Goal: Transaction & Acquisition: Purchase product/service

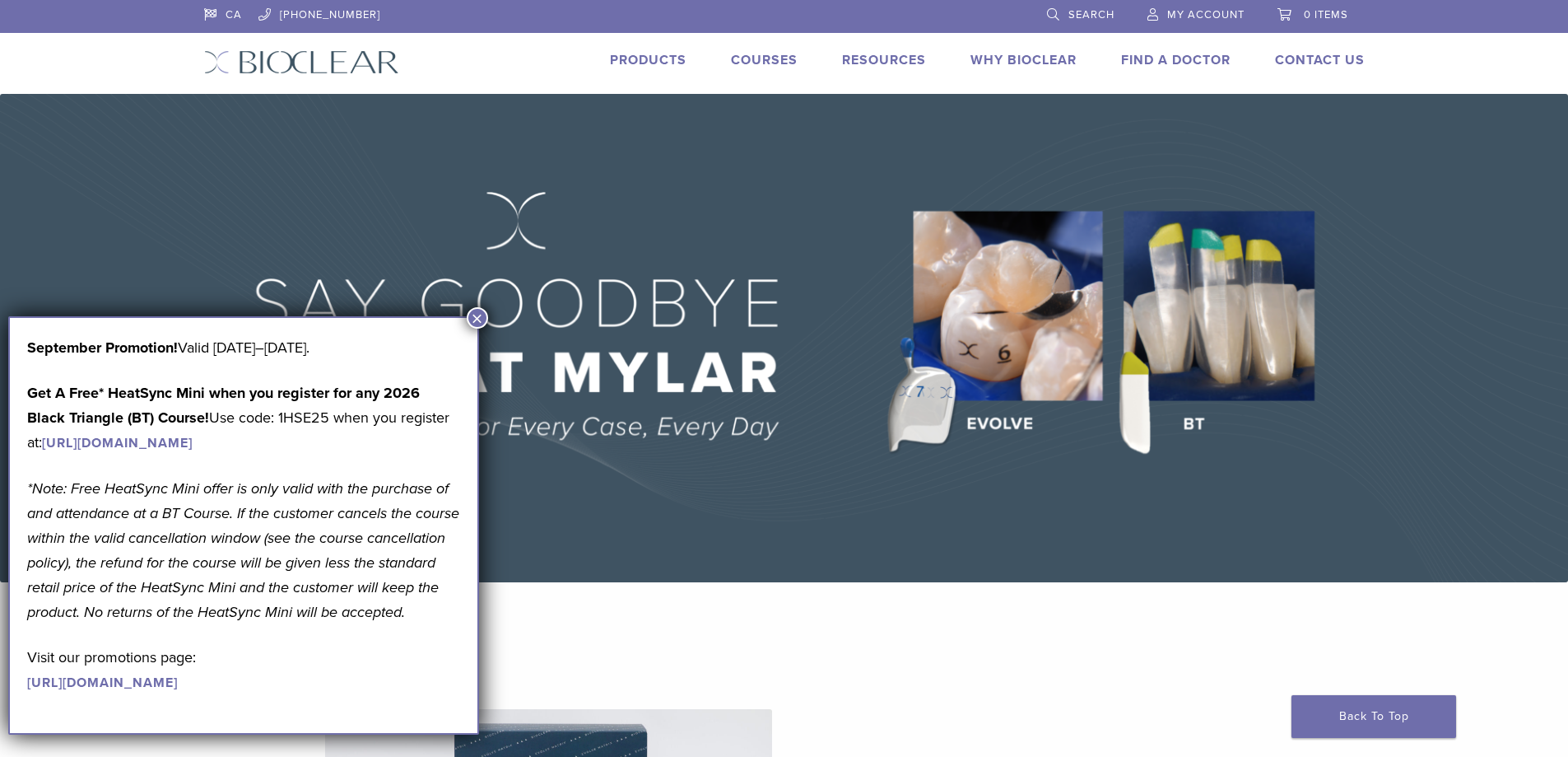
click at [480, 316] on button "×" at bounding box center [477, 318] width 21 height 21
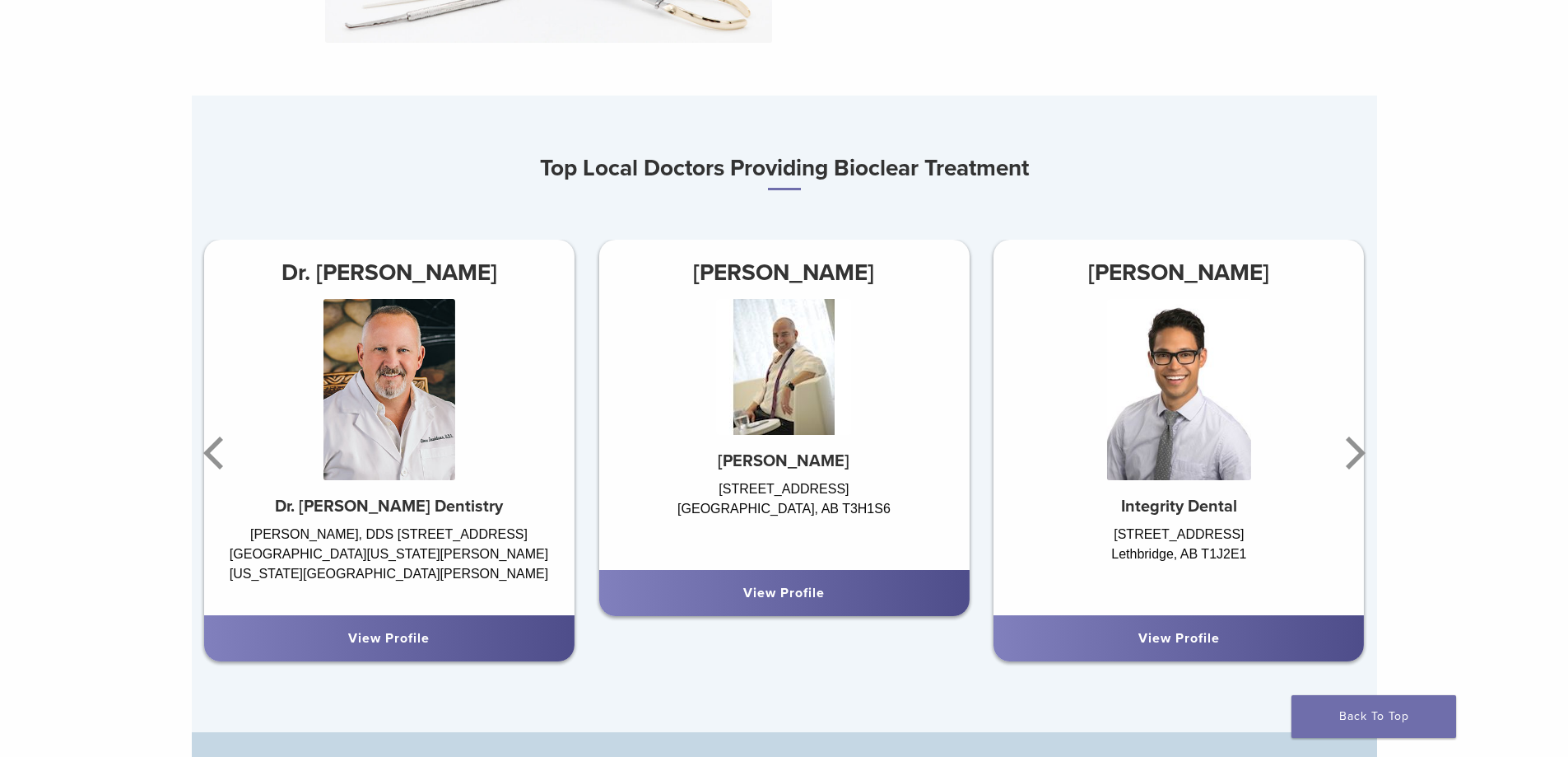
scroll to position [961, 0]
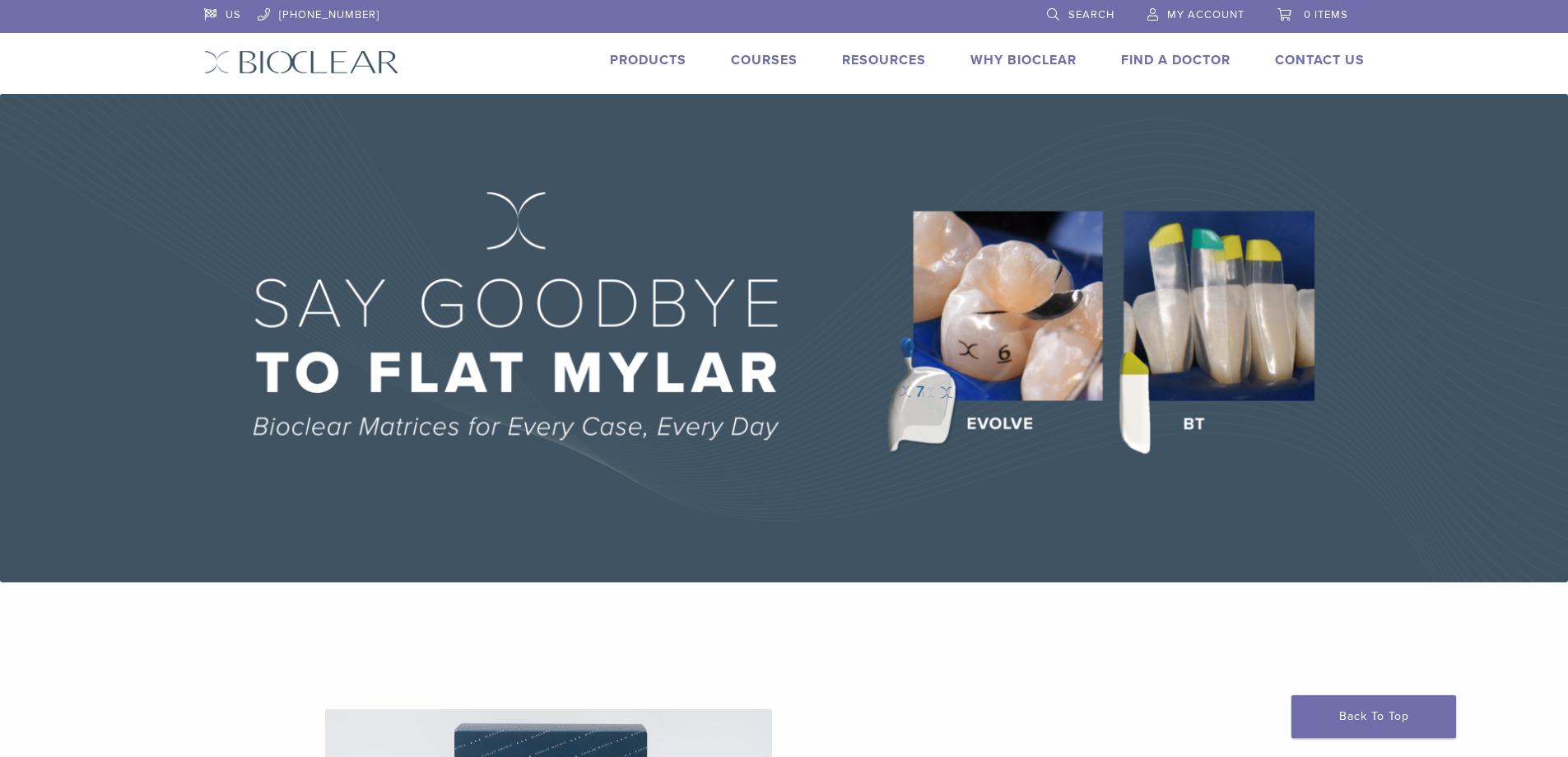
click at [650, 60] on link "Products" at bounding box center [648, 60] width 77 height 17
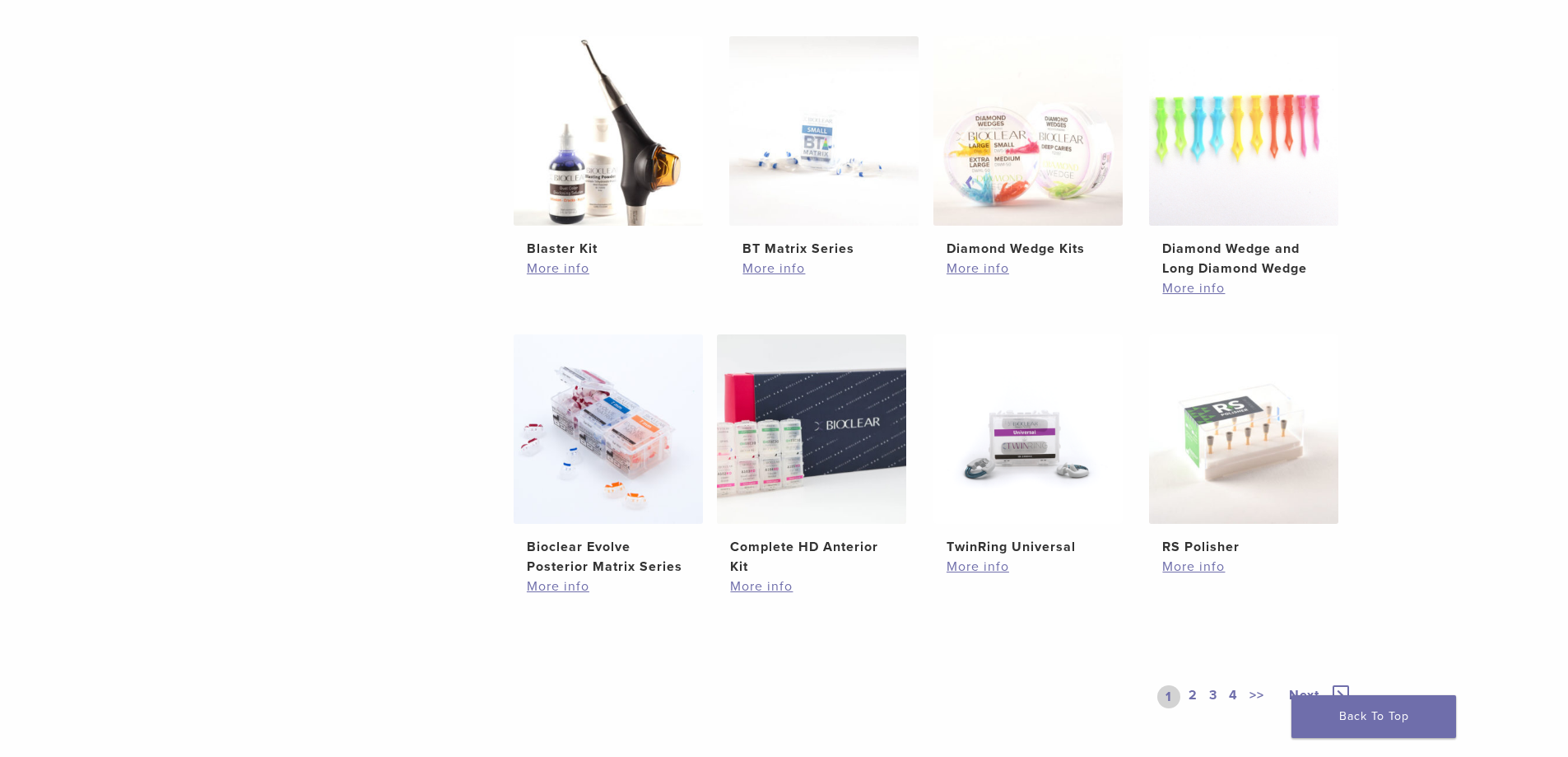
scroll to position [1253, 0]
